Goal: Task Accomplishment & Management: Manage account settings

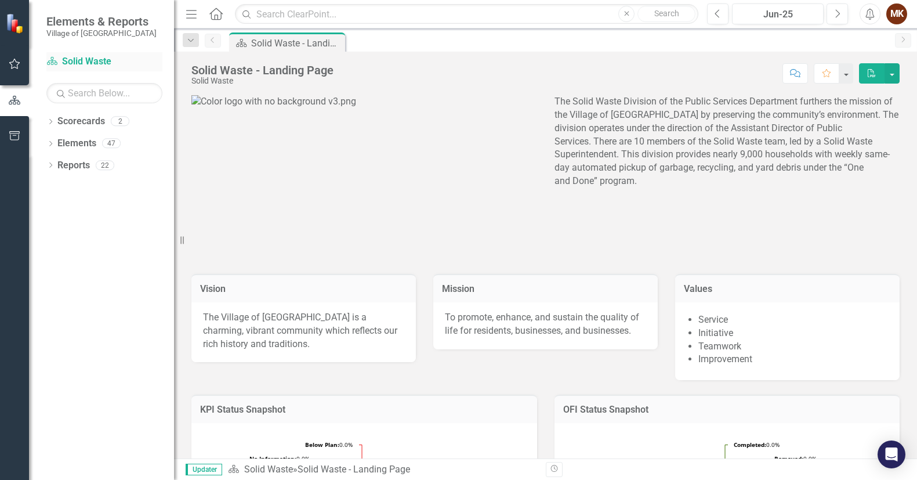
click at [67, 59] on link "Scorecard Solid Waste" at bounding box center [104, 61] width 116 height 13
click at [16, 63] on icon "button" at bounding box center [15, 63] width 12 height 9
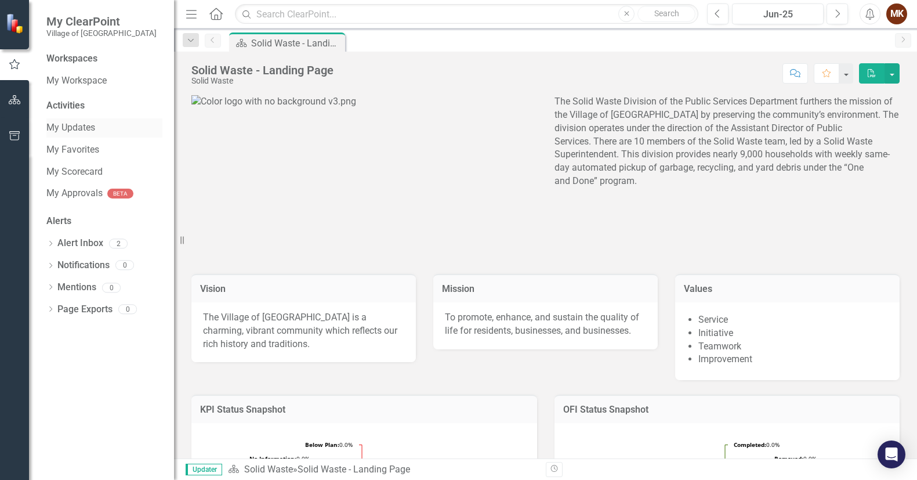
click at [86, 129] on link "My Updates" at bounding box center [104, 127] width 116 height 13
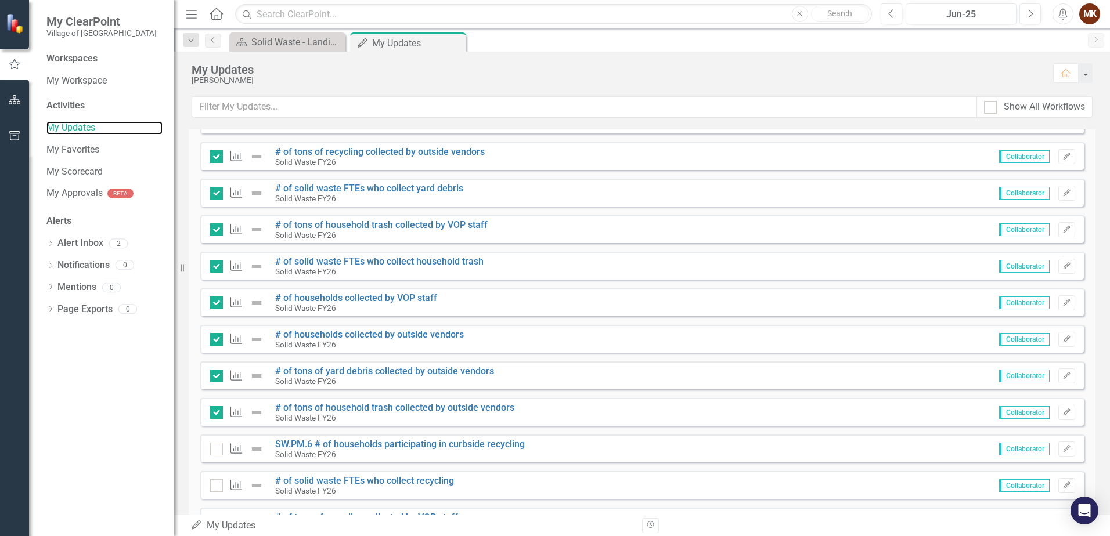
scroll to position [522, 0]
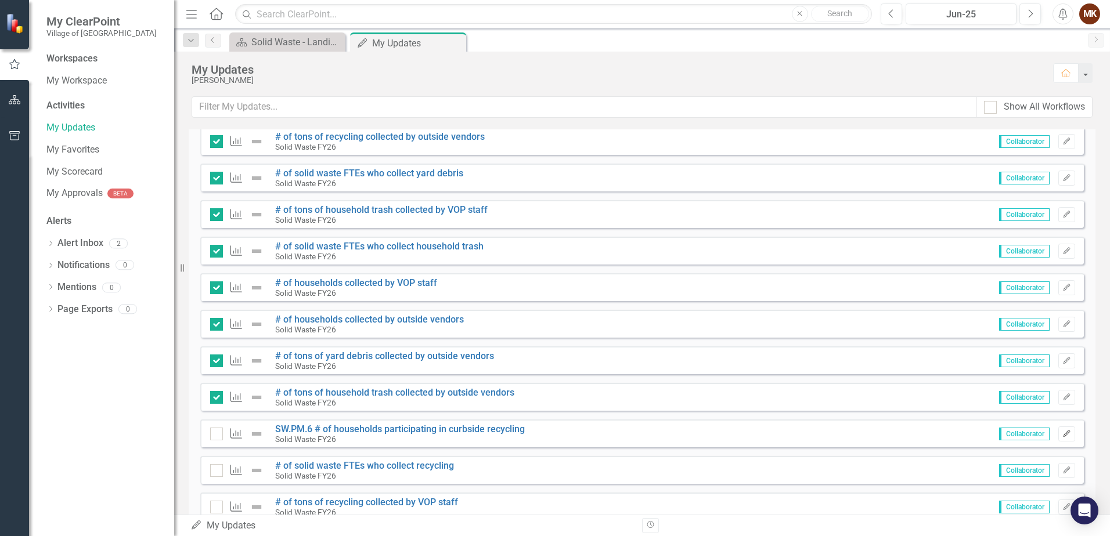
click at [917, 436] on icon "button" at bounding box center [1066, 433] width 7 height 7
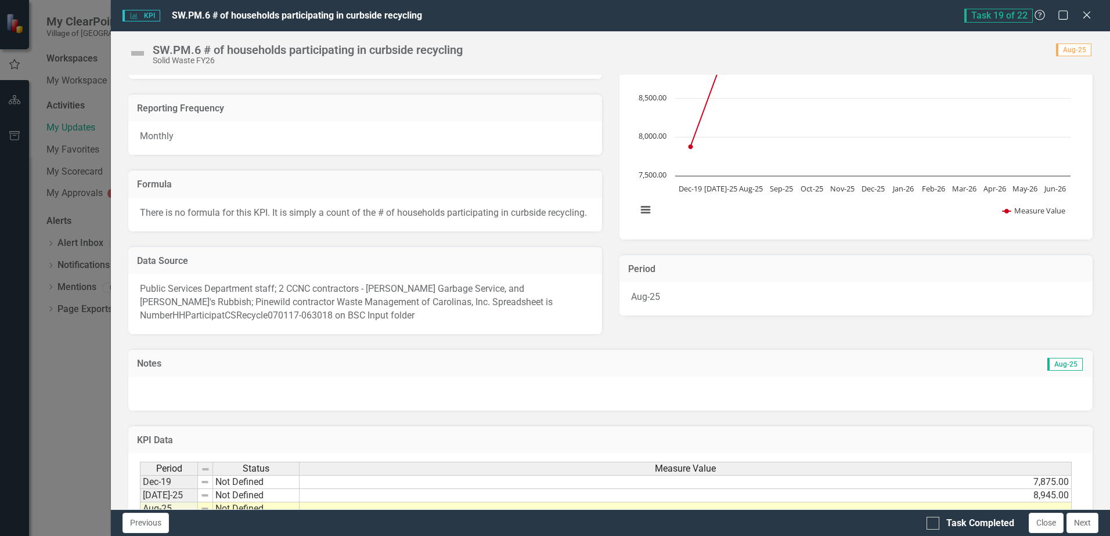
scroll to position [232, 0]
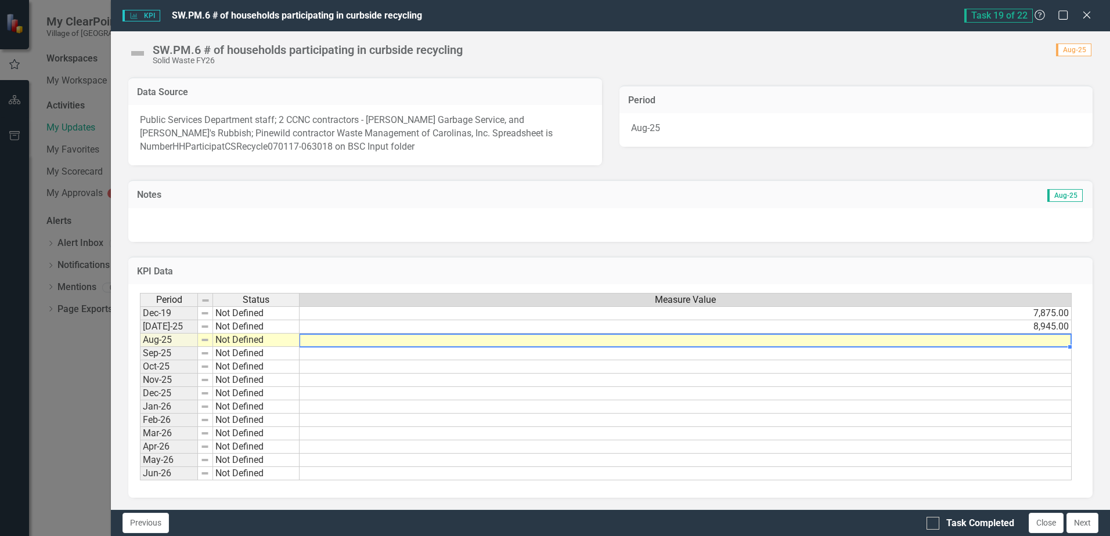
click at [917, 347] on td at bounding box center [685, 340] width 772 height 13
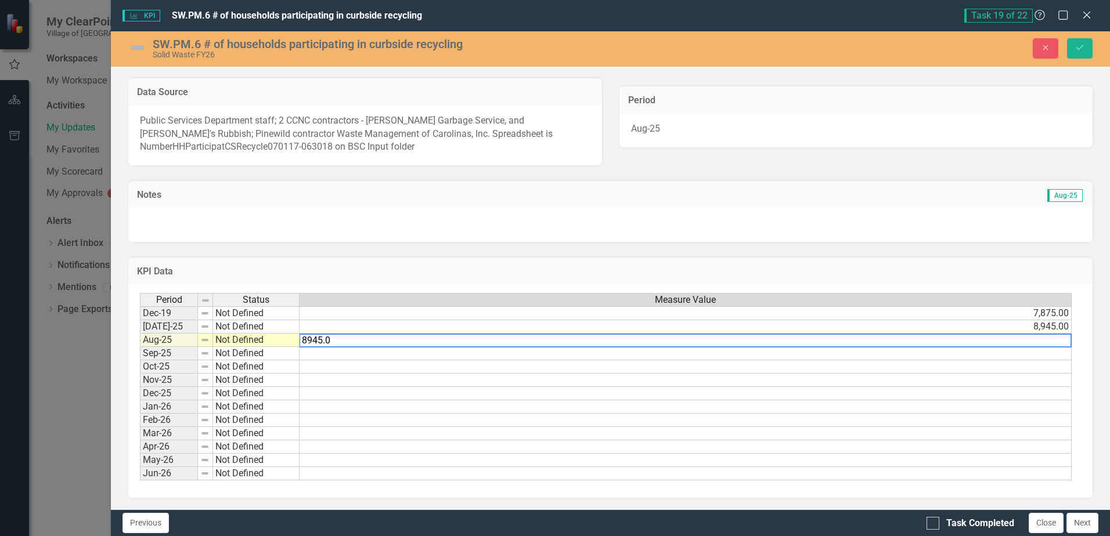
type textarea "8945.00"
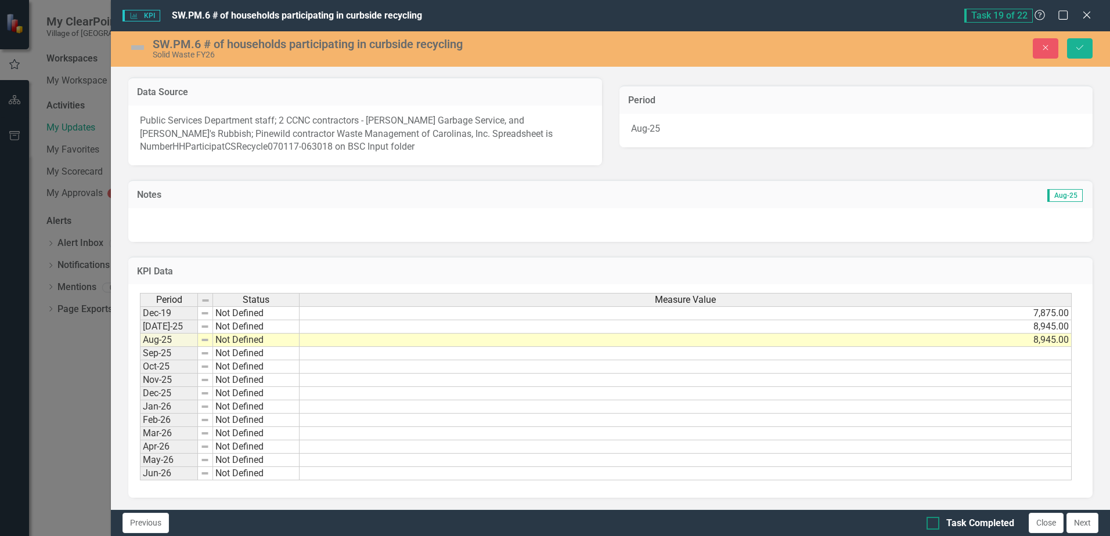
click at [917, 479] on div at bounding box center [932, 523] width 13 height 13
click at [917, 479] on input "Task Completed" at bounding box center [930, 521] width 8 height 8
checkbox input "true"
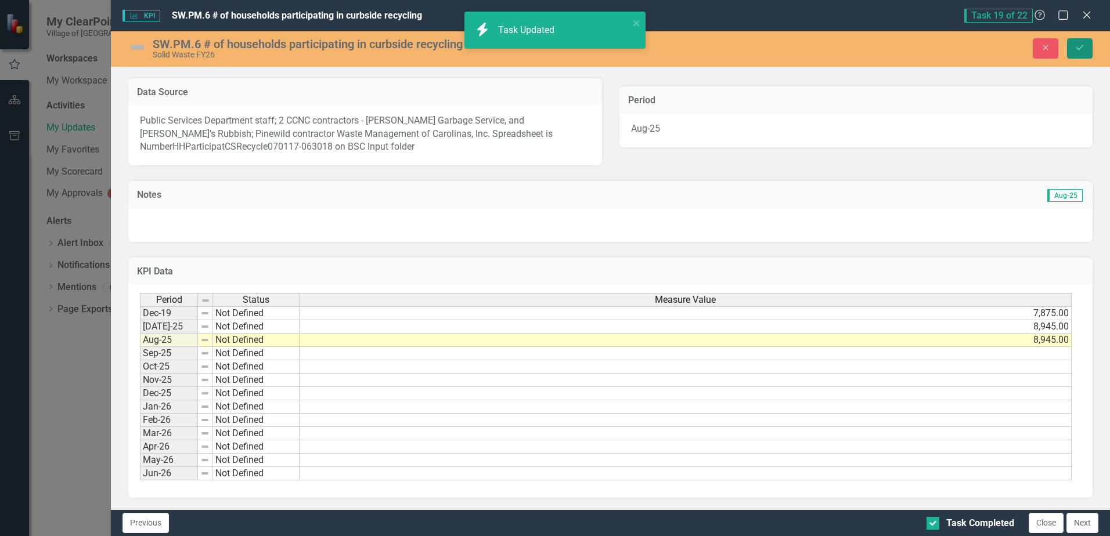
click at [917, 43] on button "Save" at bounding box center [1080, 48] width 26 height 20
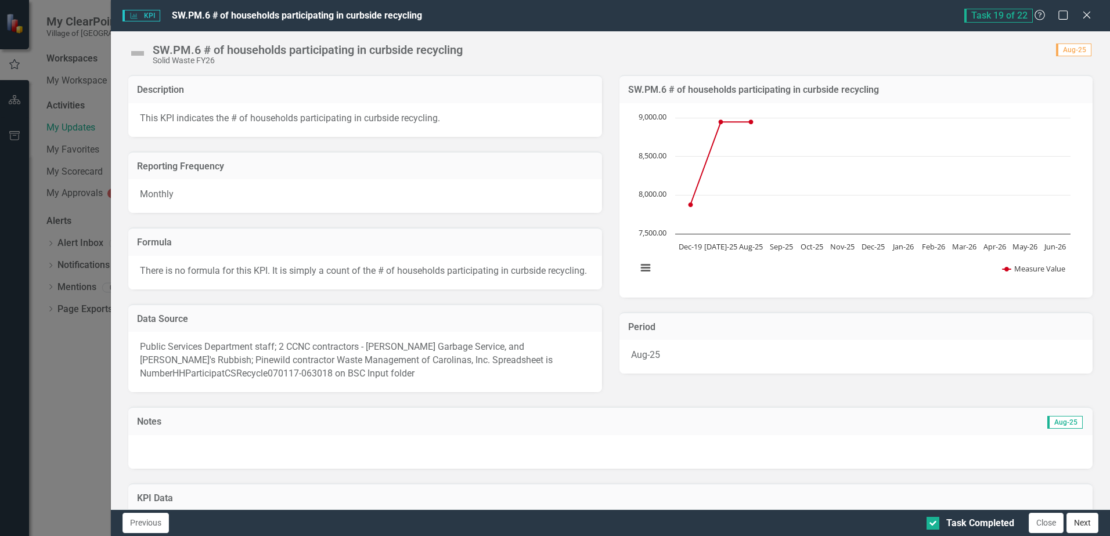
click at [917, 479] on button "Next" at bounding box center [1082, 523] width 32 height 20
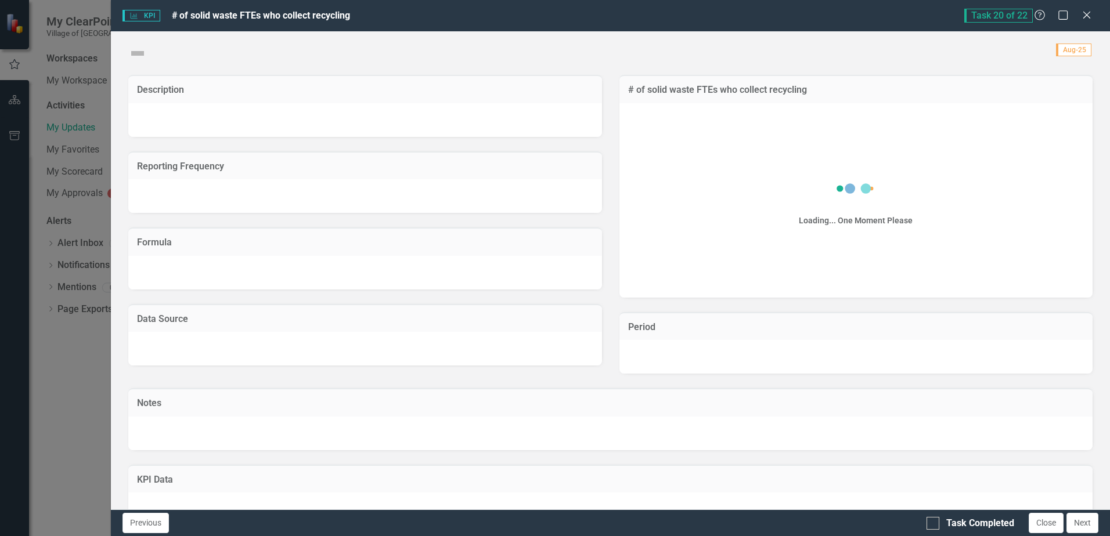
checkbox input "true"
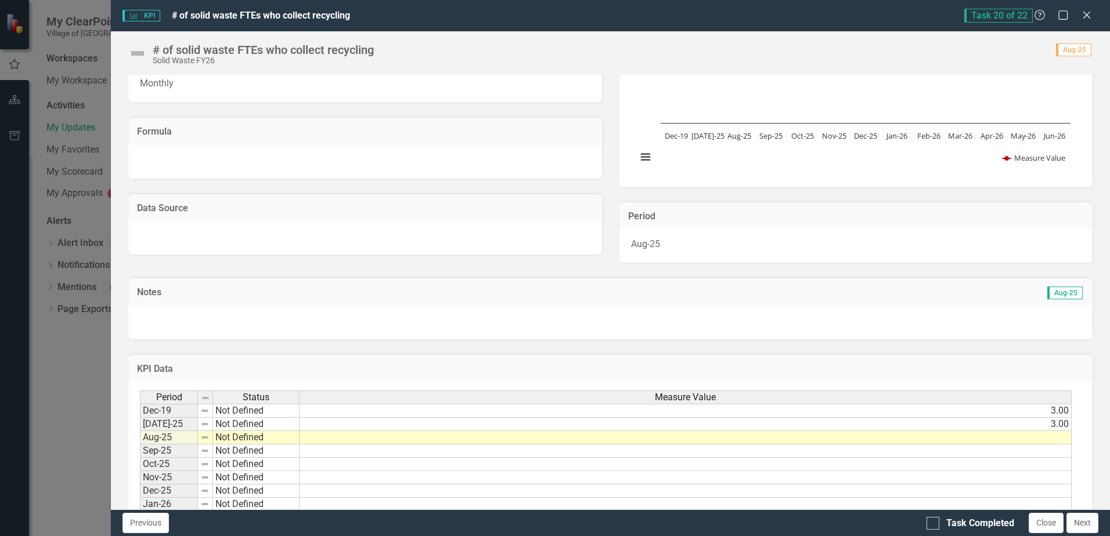
scroll to position [116, 0]
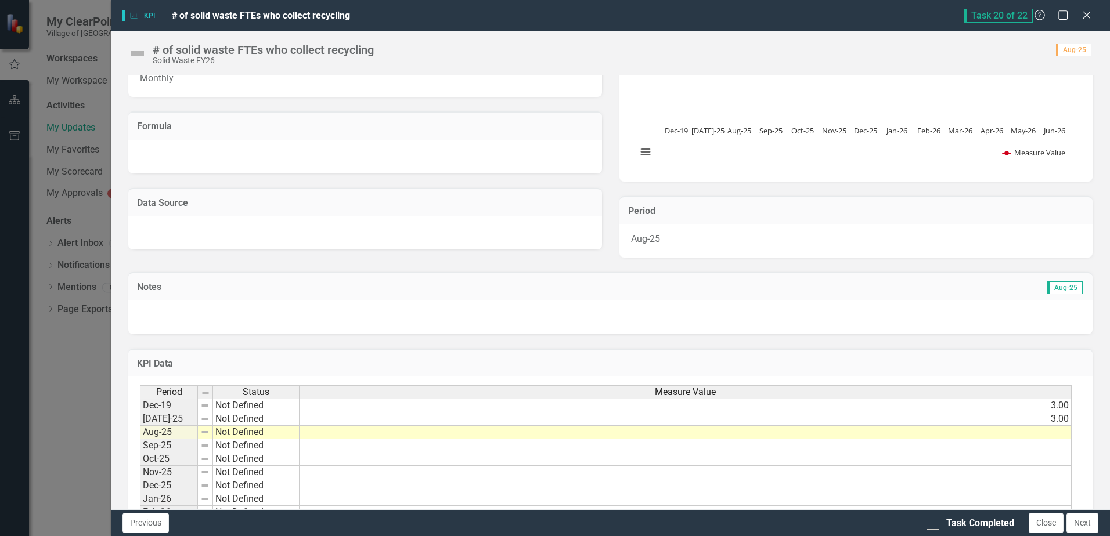
click at [917, 431] on td at bounding box center [685, 432] width 772 height 13
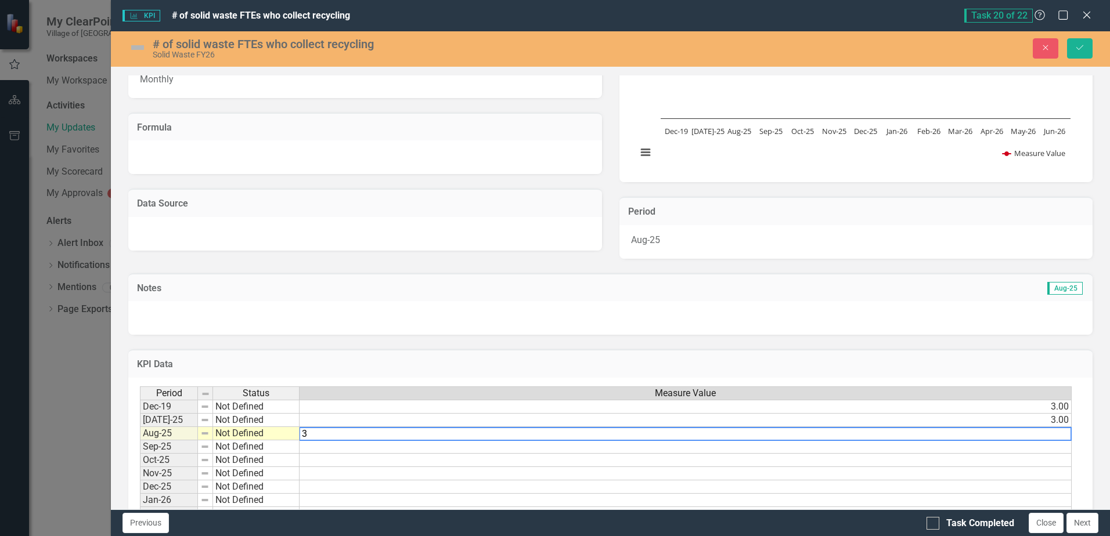
type textarea "3."
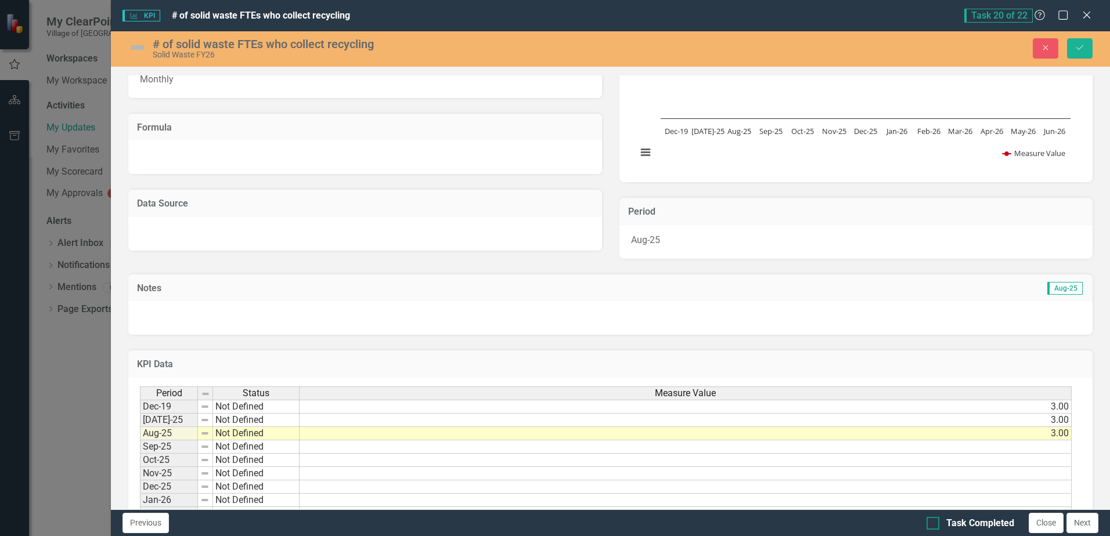
click at [917, 479] on input "Task Completed" at bounding box center [930, 521] width 8 height 8
checkbox input "true"
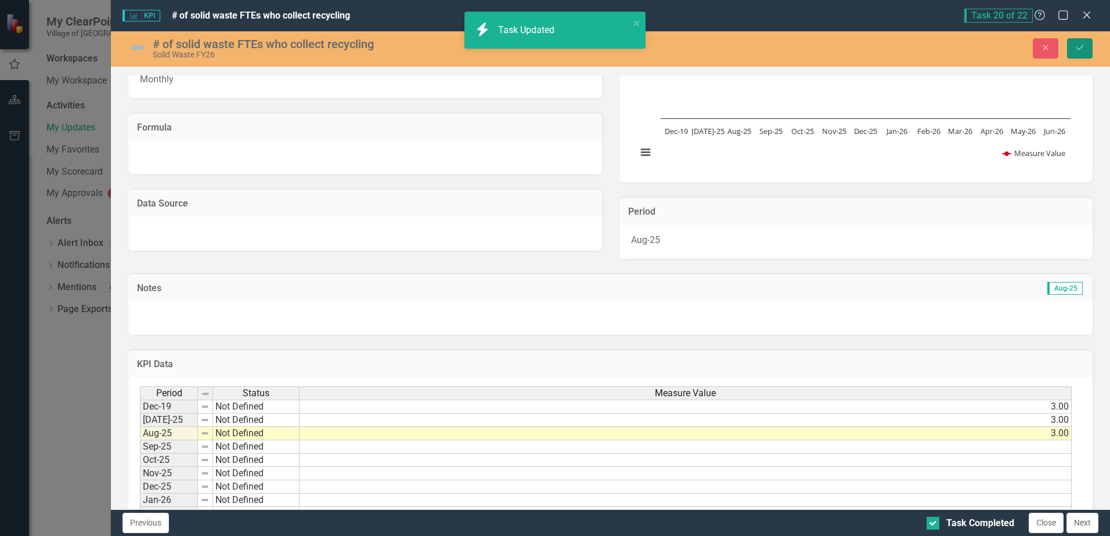
click at [917, 45] on icon "Save" at bounding box center [1079, 48] width 10 height 8
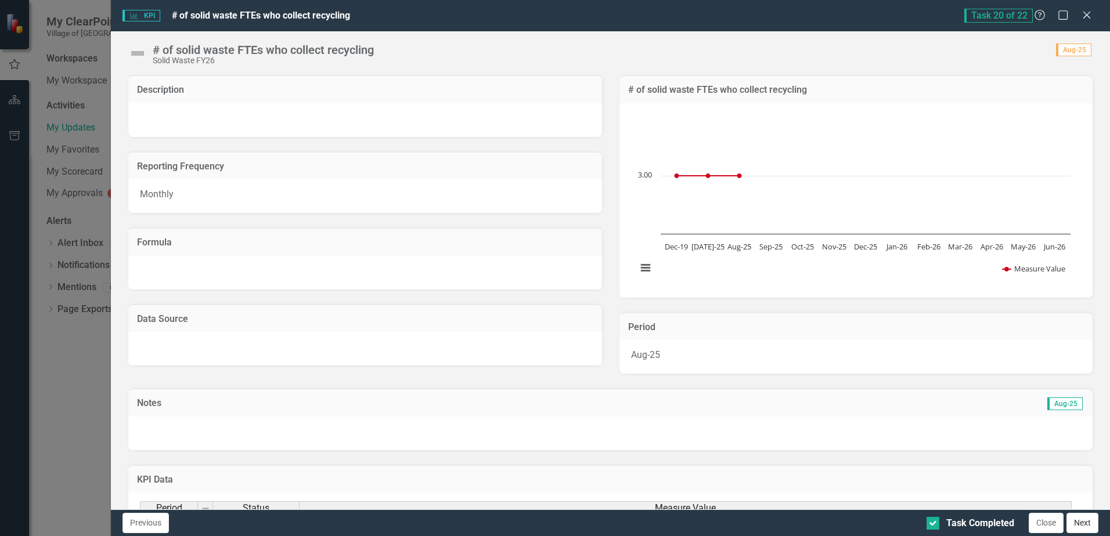
click at [917, 479] on button "Next" at bounding box center [1082, 523] width 32 height 20
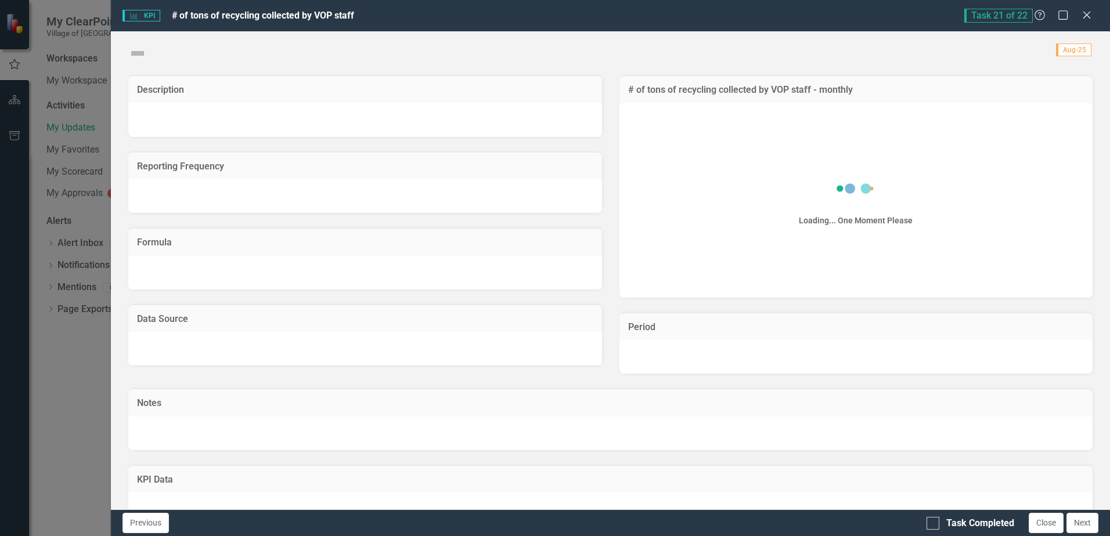
checkbox input "true"
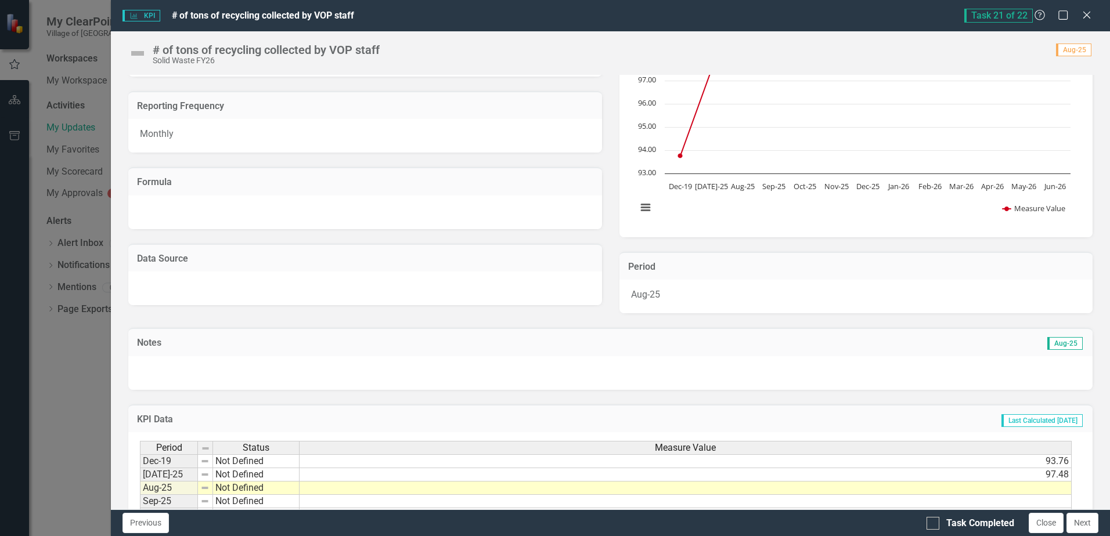
scroll to position [208, 0]
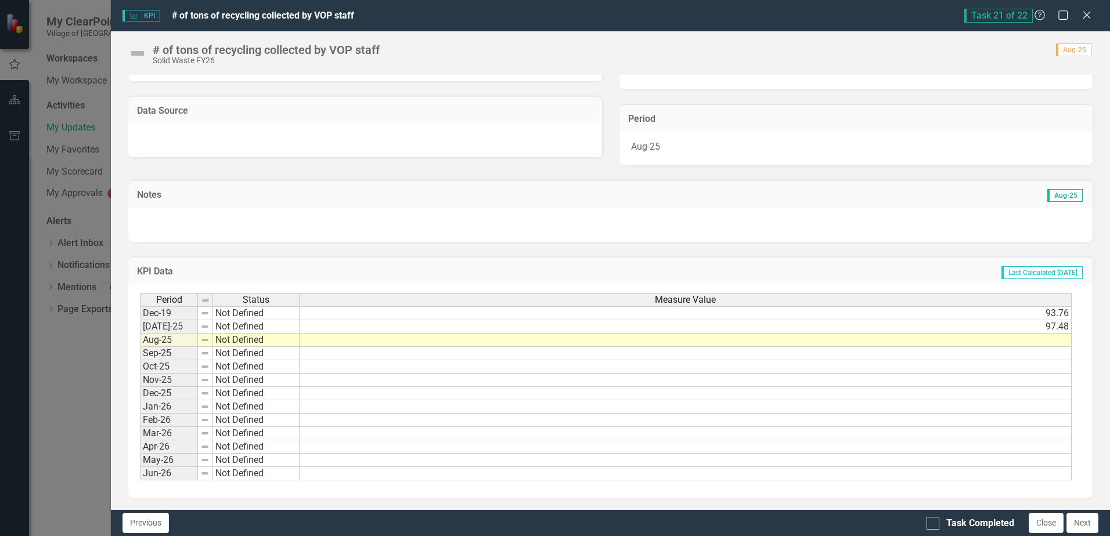
click at [917, 335] on td at bounding box center [685, 340] width 772 height 13
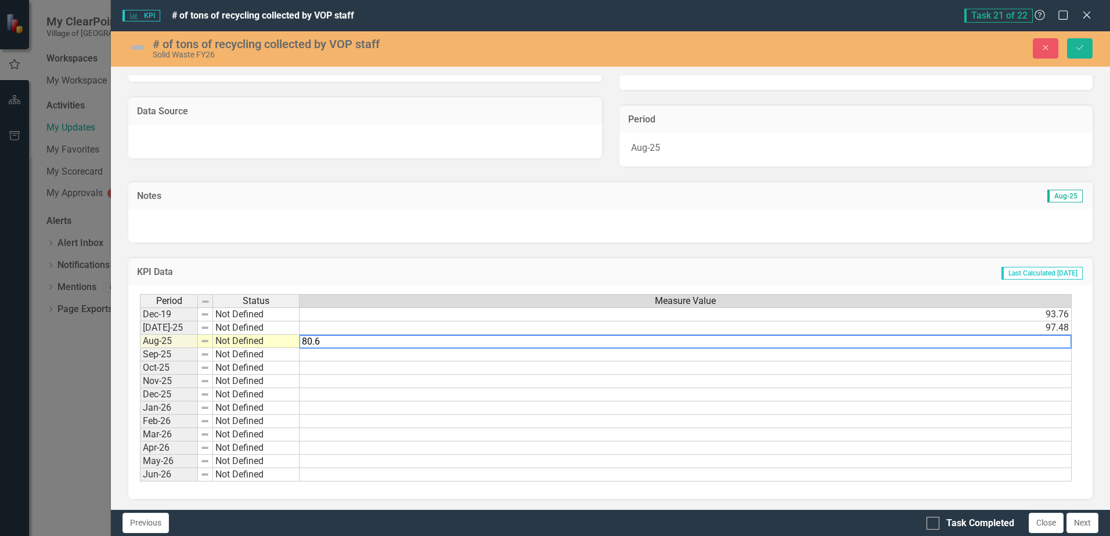
type textarea "80.68"
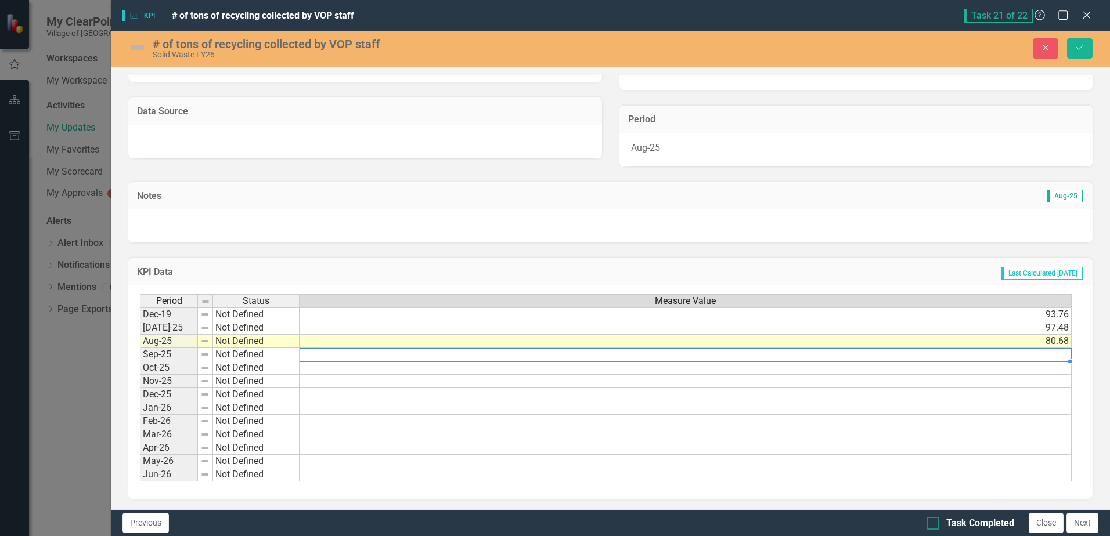
click at [917, 479] on input "Task Completed" at bounding box center [930, 521] width 8 height 8
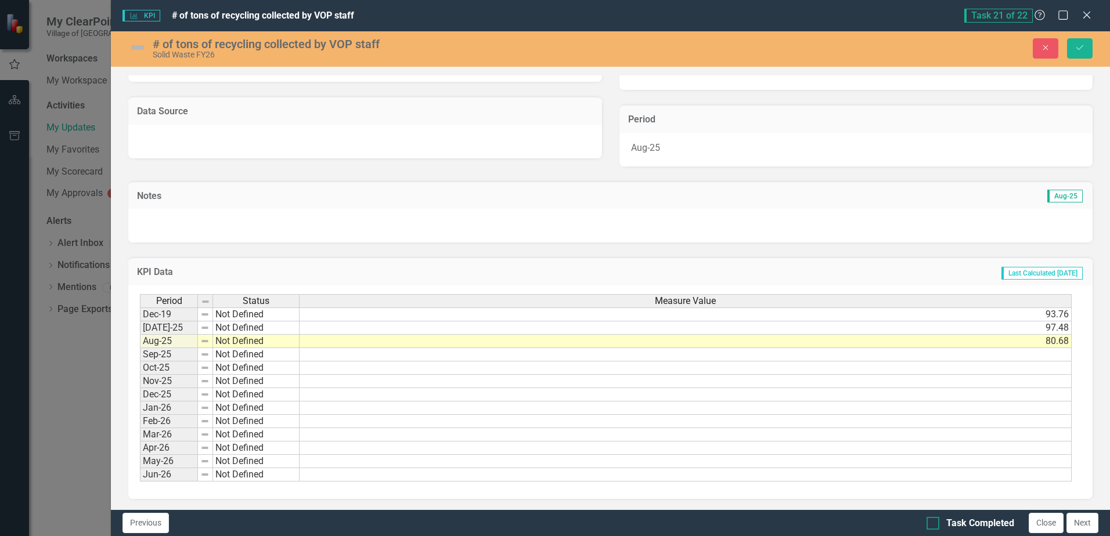
checkbox input "true"
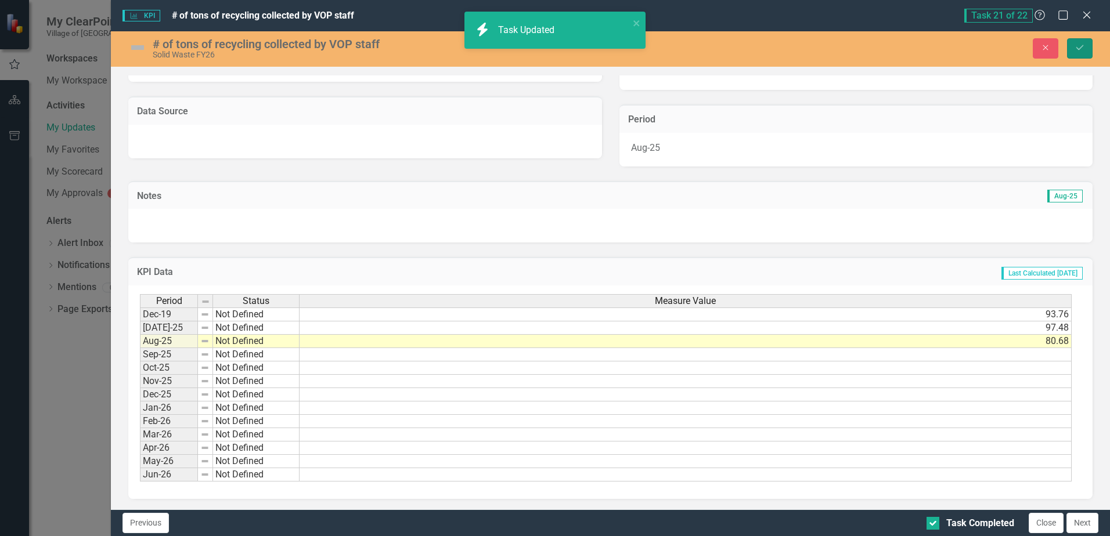
click at [917, 44] on icon "Save" at bounding box center [1079, 48] width 10 height 8
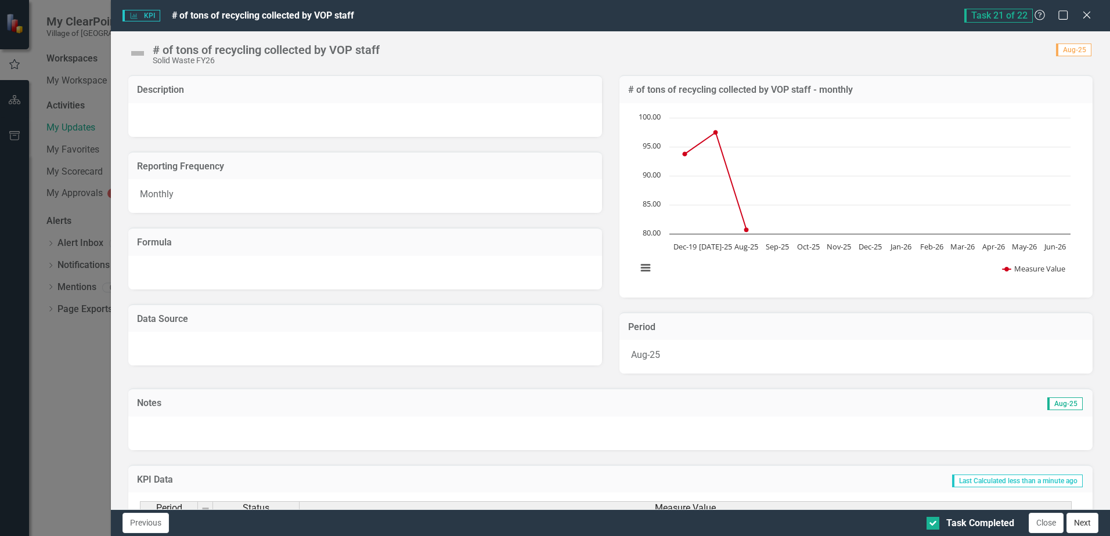
click at [917, 479] on button "Next" at bounding box center [1082, 523] width 32 height 20
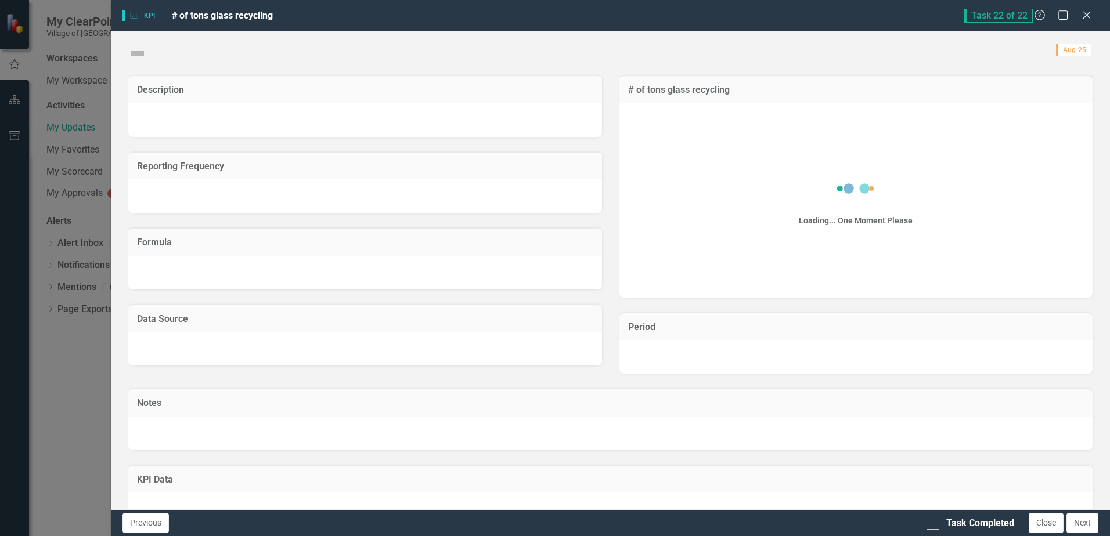
checkbox input "true"
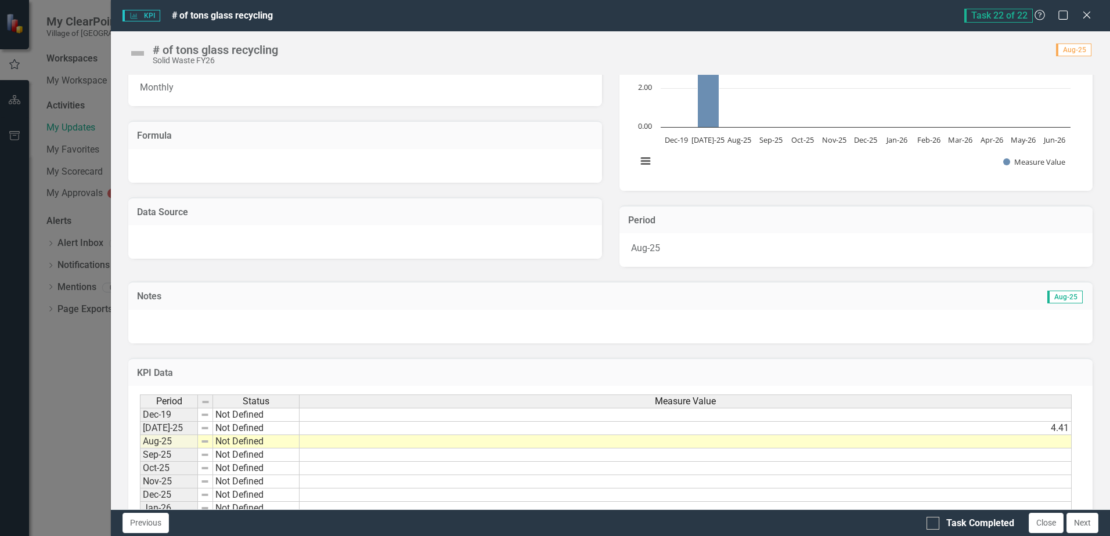
scroll to position [116, 0]
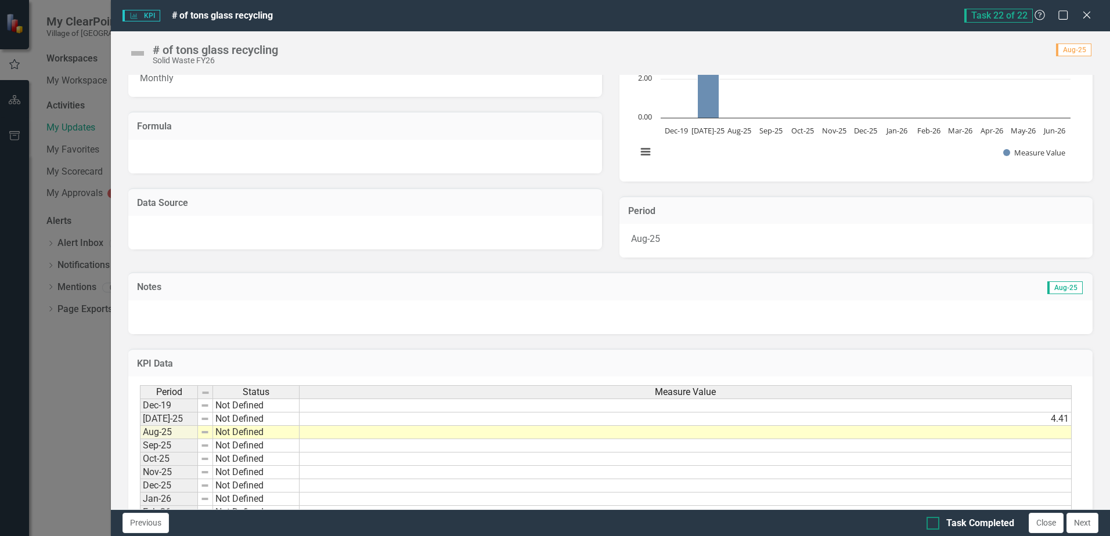
click at [917, 479] on input "Task Completed" at bounding box center [930, 521] width 8 height 8
checkbox input "true"
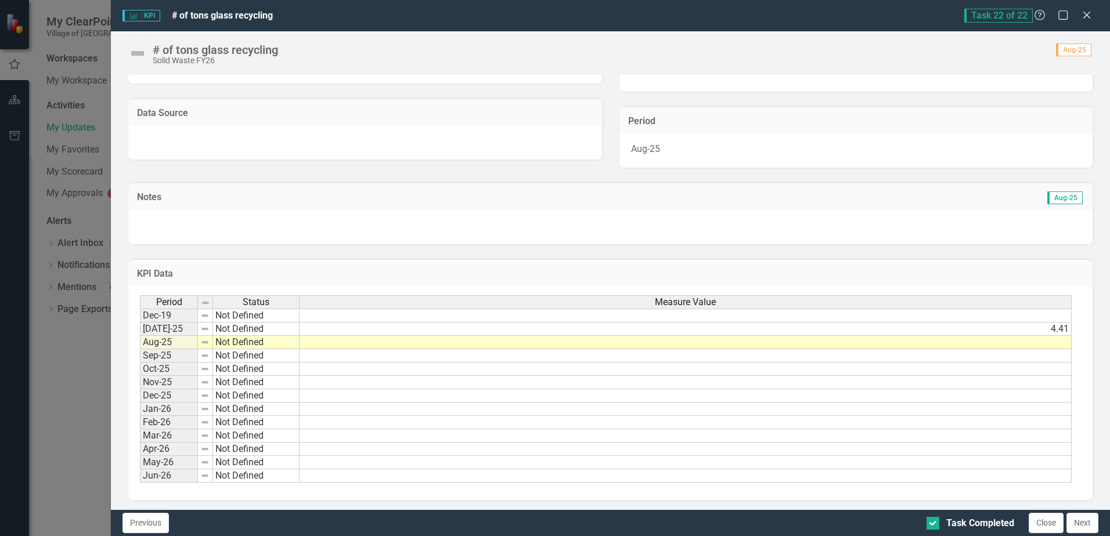
scroll to position [208, 0]
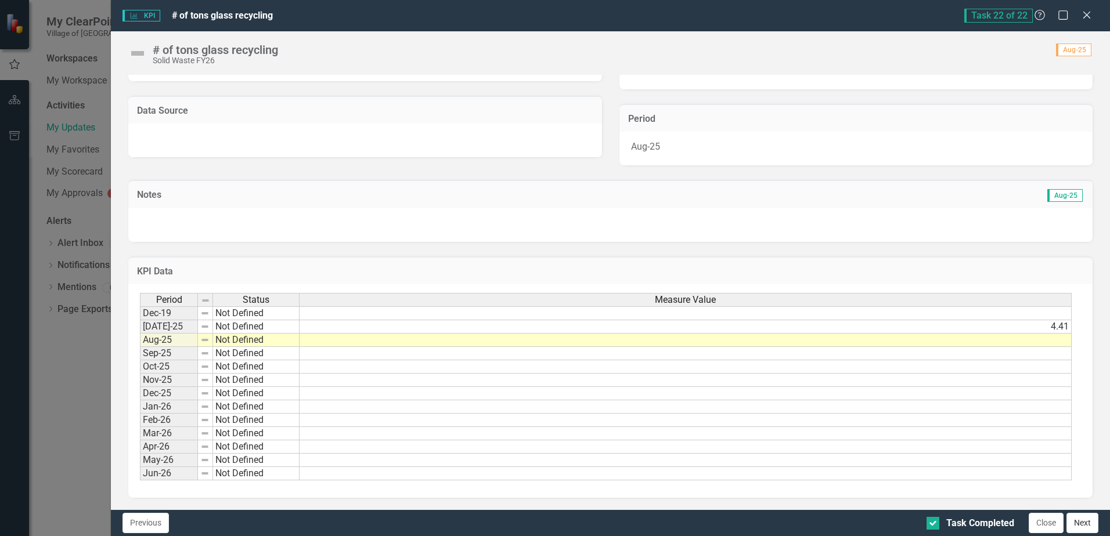
click at [917, 479] on button "Next" at bounding box center [1082, 523] width 32 height 20
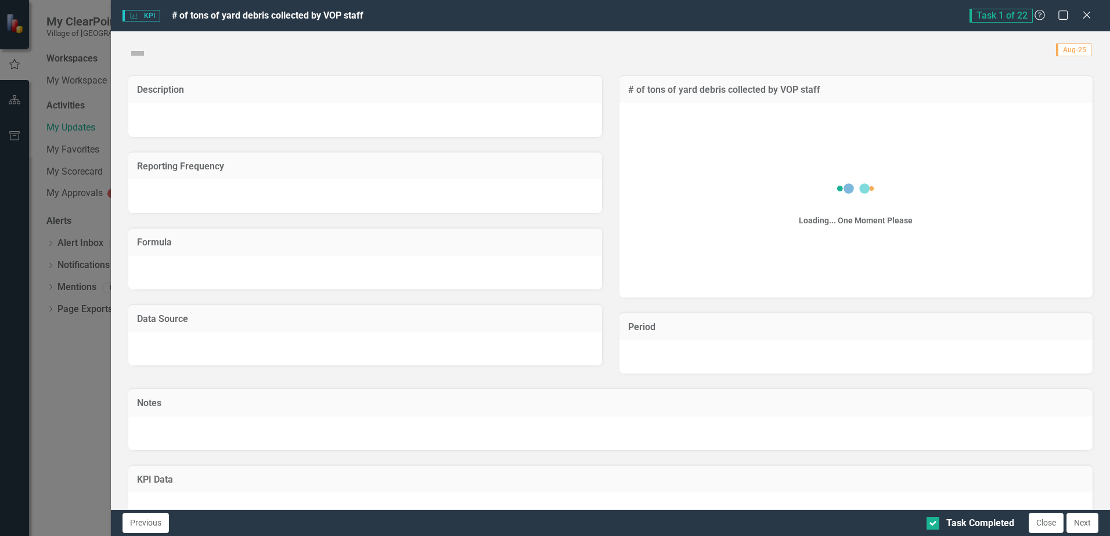
checkbox input "true"
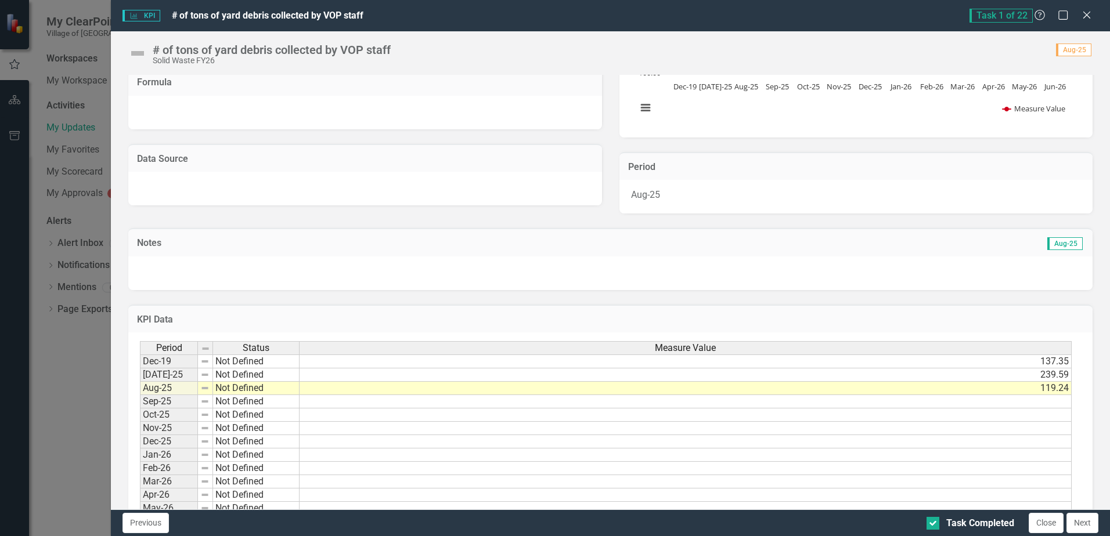
scroll to position [174, 0]
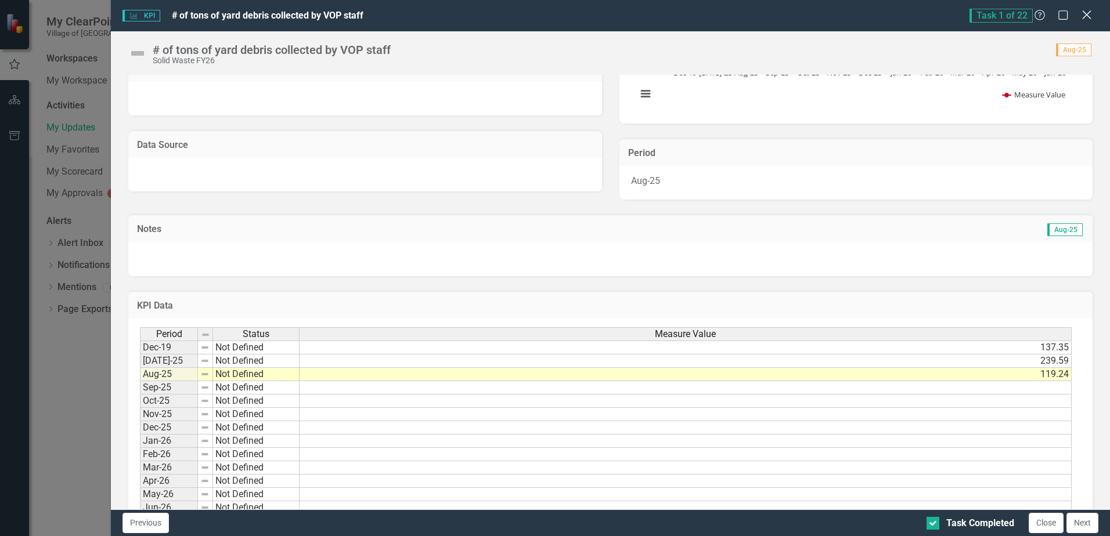
click at [917, 12] on icon "Close" at bounding box center [1086, 14] width 15 height 11
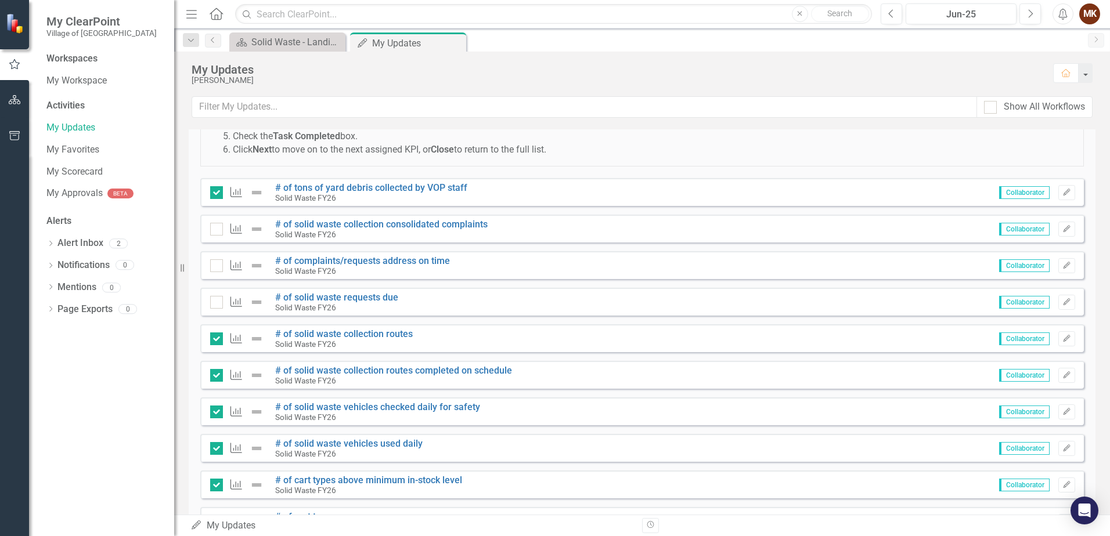
scroll to position [77, 0]
